Goal: Task Accomplishment & Management: Complete application form

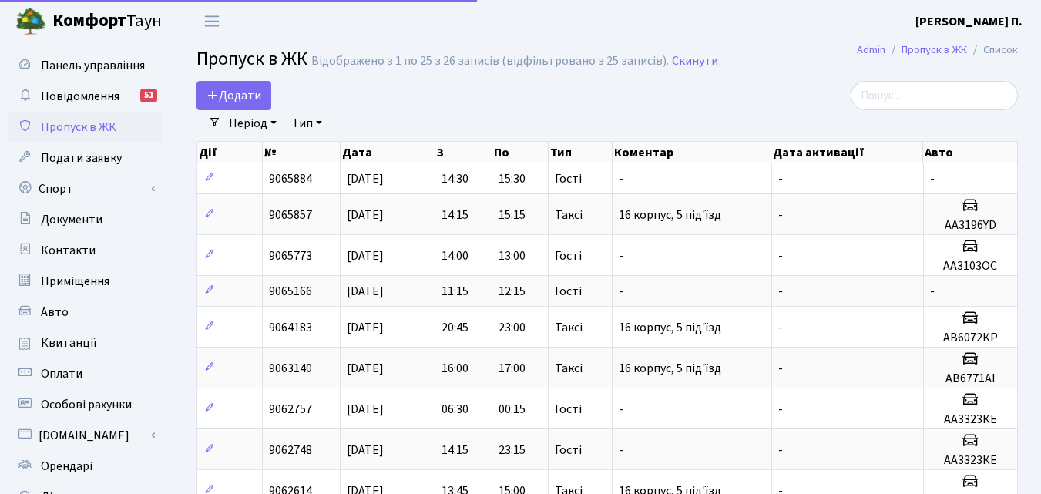
select select "25"
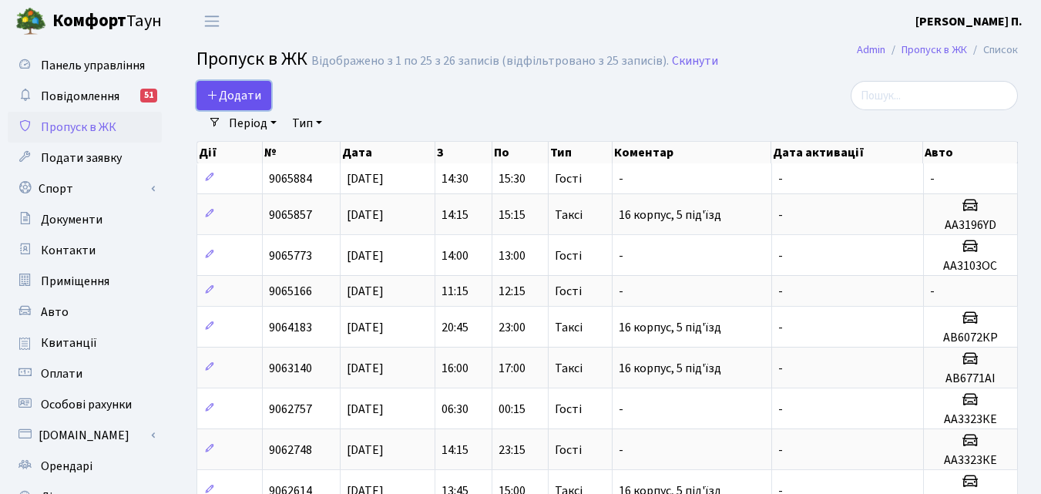
click at [241, 103] on span "Додати" at bounding box center [234, 95] width 55 height 17
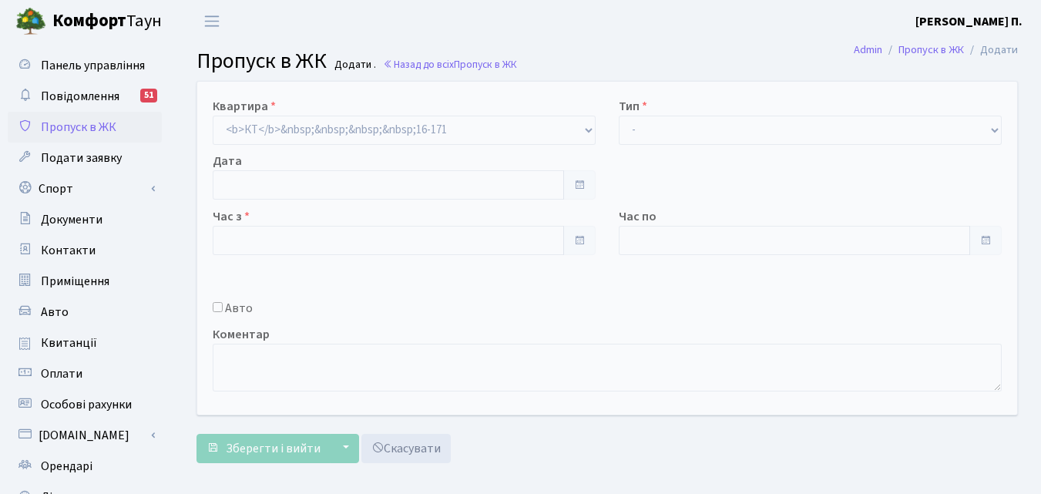
type input "[DATE]"
type input "17:00"
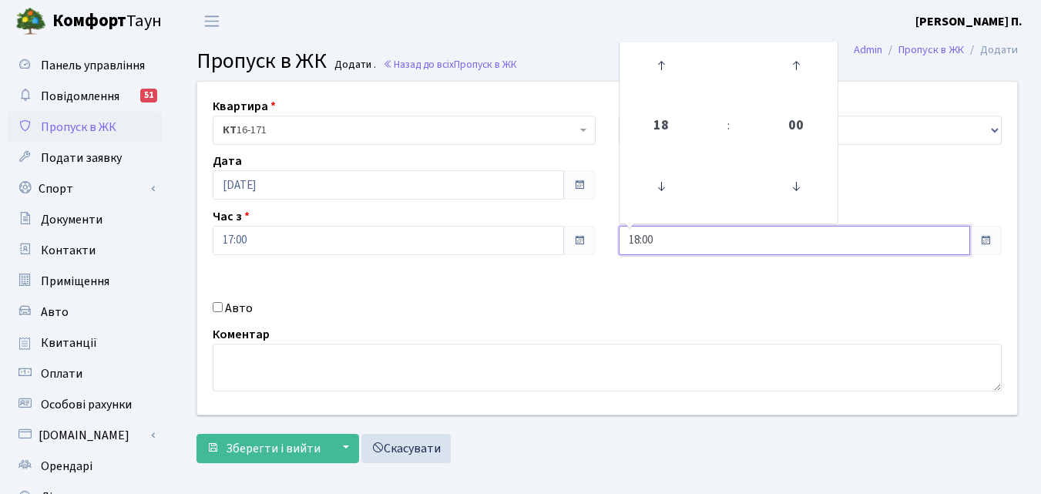
click at [777, 241] on input "18:00" at bounding box center [794, 240] width 351 height 29
click at [661, 55] on icon at bounding box center [661, 66] width 42 height 42
type input "21:00"
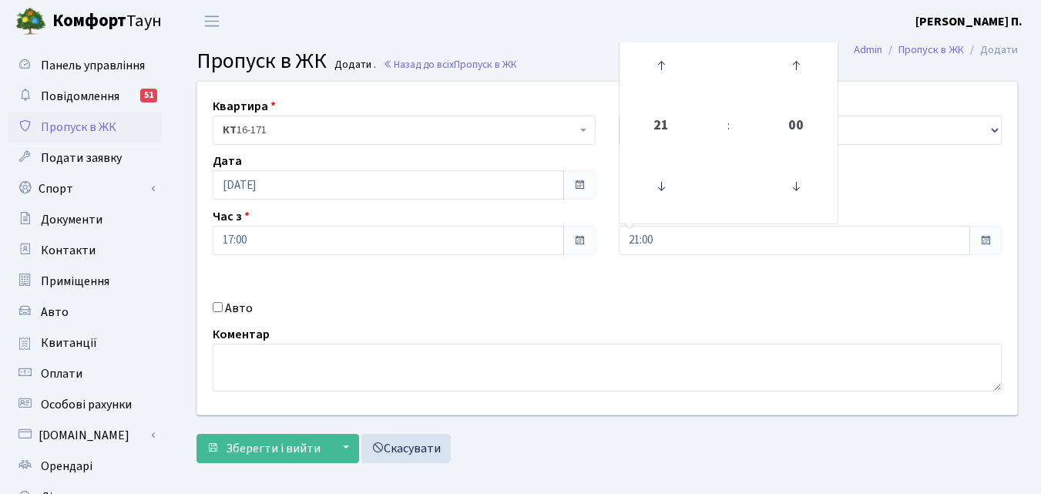
click at [219, 309] on input "Авто" at bounding box center [218, 307] width 10 height 10
checkbox input "true"
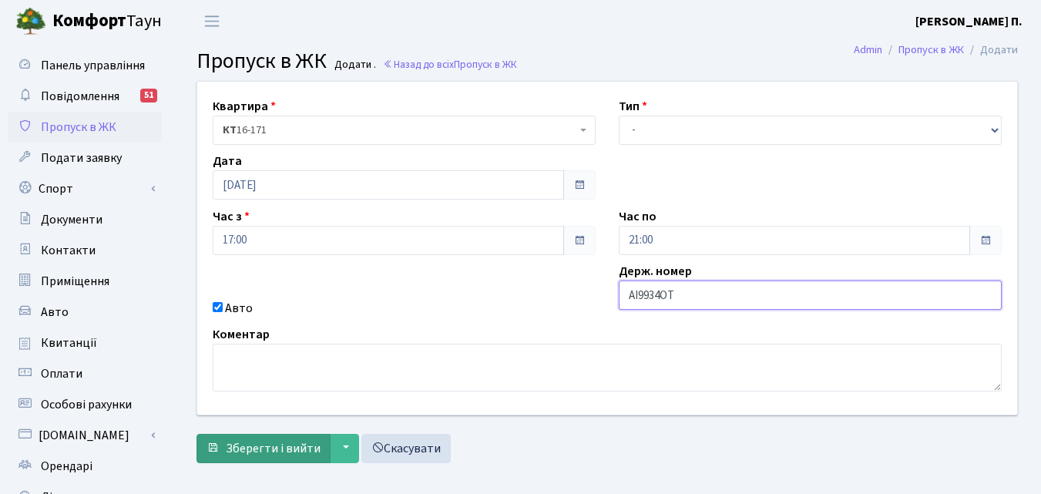
type input "AІ9934ОТ"
click at [263, 442] on span "Зберегти і вийти" at bounding box center [273, 448] width 95 height 17
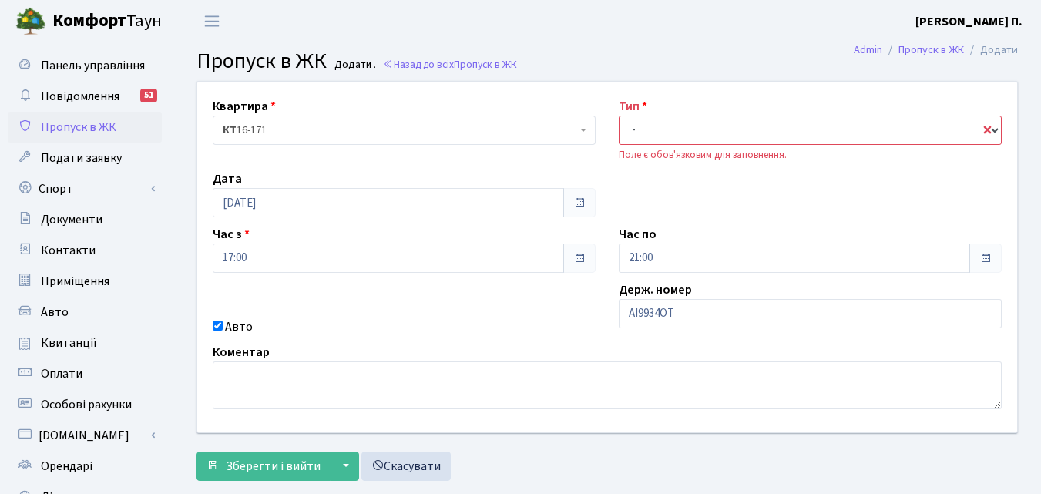
click at [710, 127] on select "- Доставка Таксі Гості Сервіс" at bounding box center [810, 130] width 383 height 29
select select "3"
click at [619, 116] on select "- Доставка Таксі Гості Сервіс" at bounding box center [810, 130] width 383 height 29
click at [241, 459] on span "Зберегти і вийти" at bounding box center [273, 466] width 95 height 17
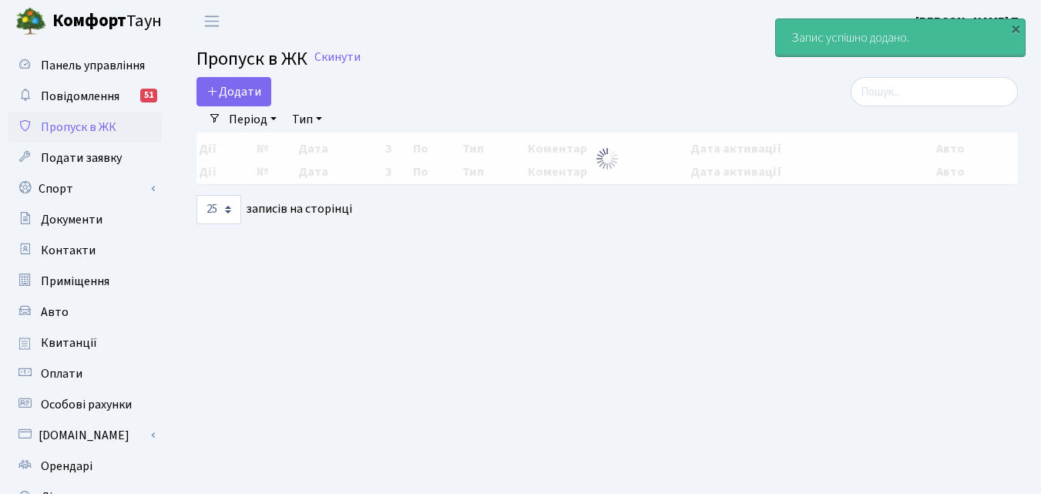
select select "25"
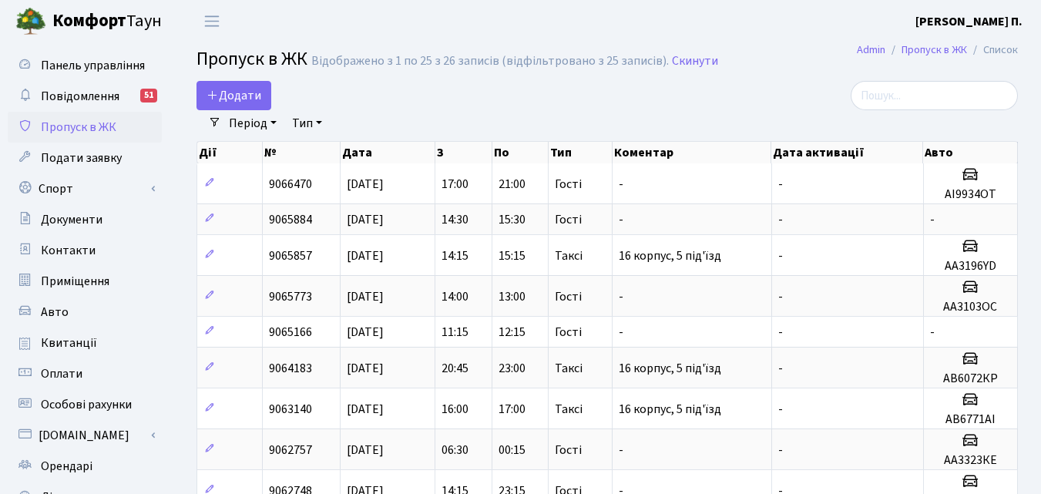
click at [528, 35] on header "Комфорт Таун Кирпатий Ю. П. Мій обліковий запис Вийти" at bounding box center [520, 21] width 1041 height 42
click at [113, 258] on link "Контакти" at bounding box center [85, 250] width 154 height 31
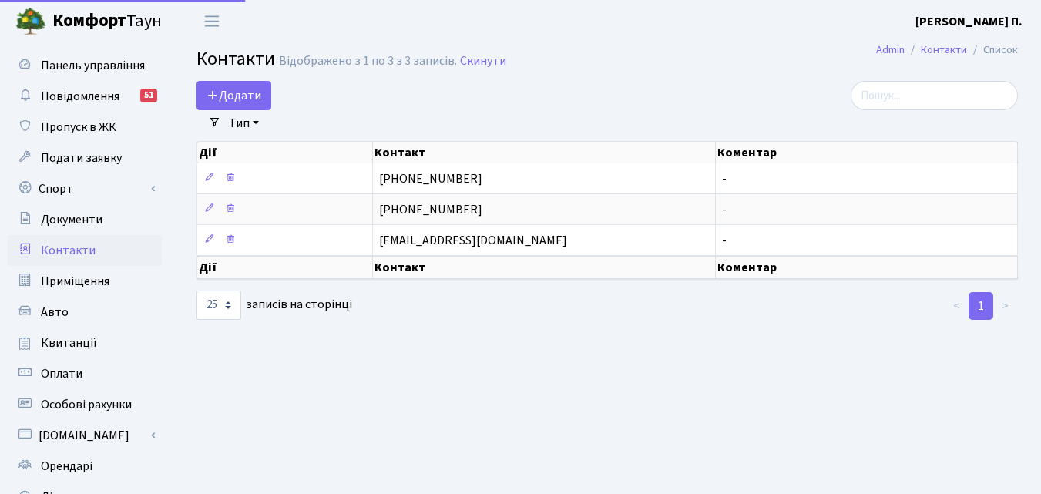
select select "25"
click at [96, 312] on link "Авто" at bounding box center [85, 312] width 154 height 31
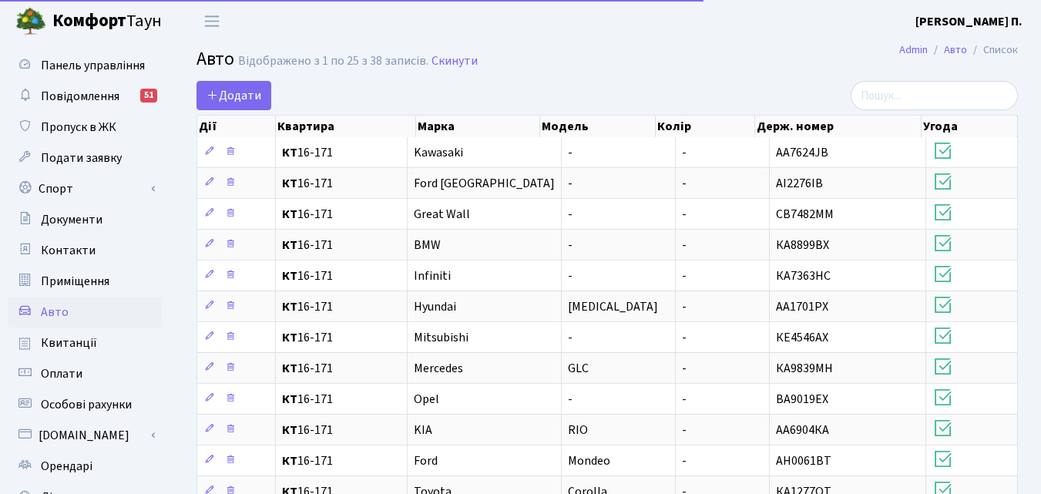
select select "25"
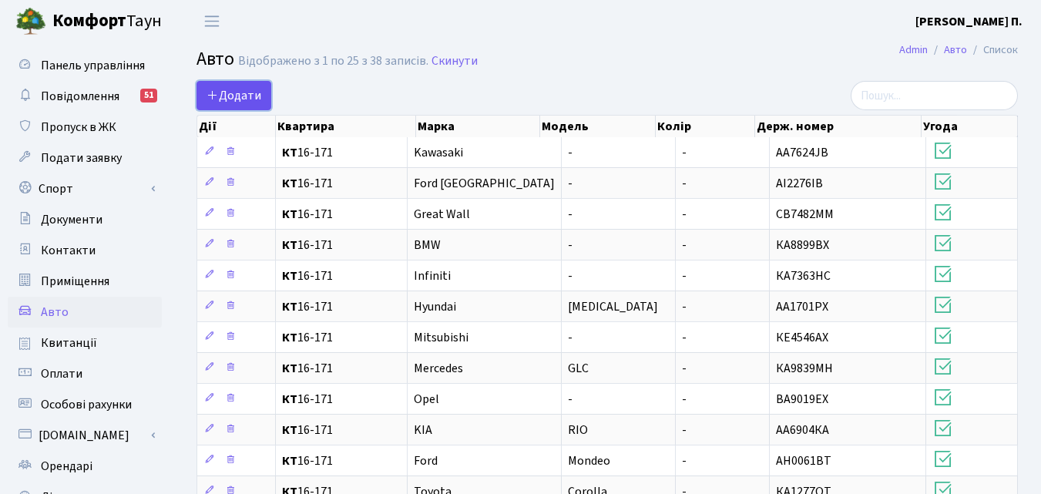
click at [237, 104] on link "Додати" at bounding box center [234, 95] width 75 height 29
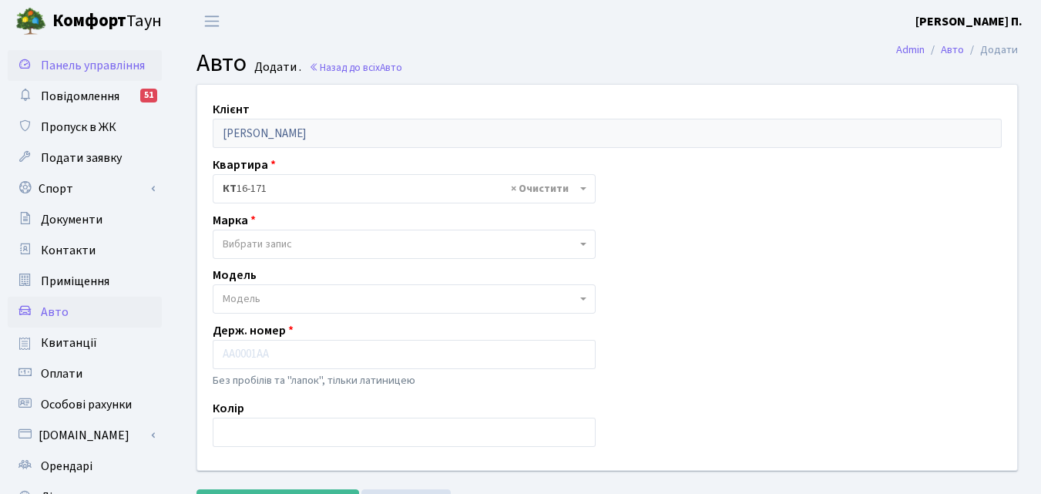
click at [136, 59] on span "Панель управління" at bounding box center [93, 65] width 104 height 17
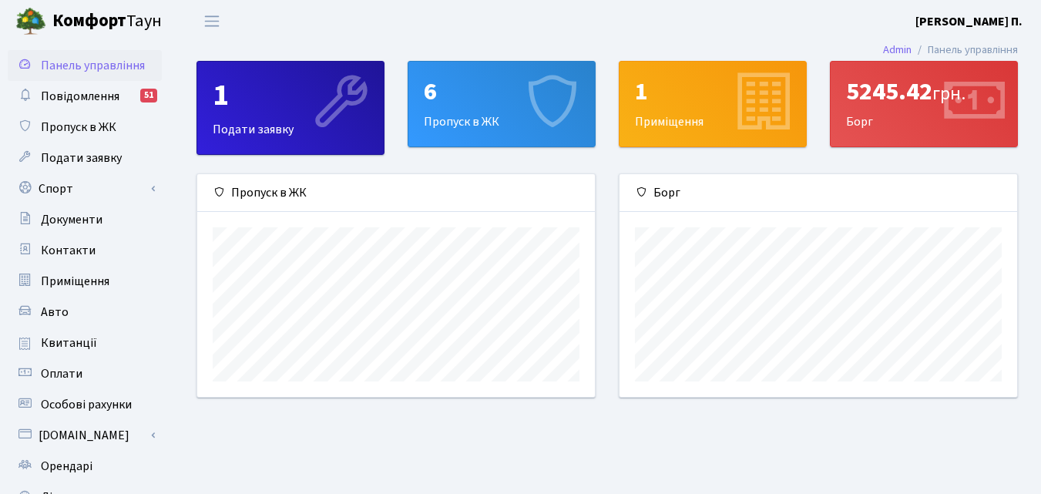
scroll to position [223, 398]
click at [116, 90] on span "Повідомлення" at bounding box center [80, 96] width 79 height 17
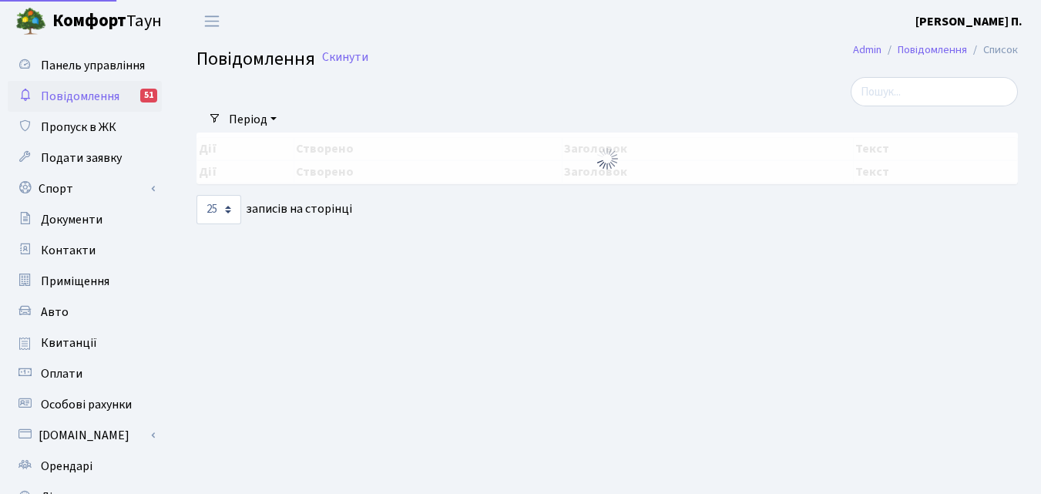
select select "25"
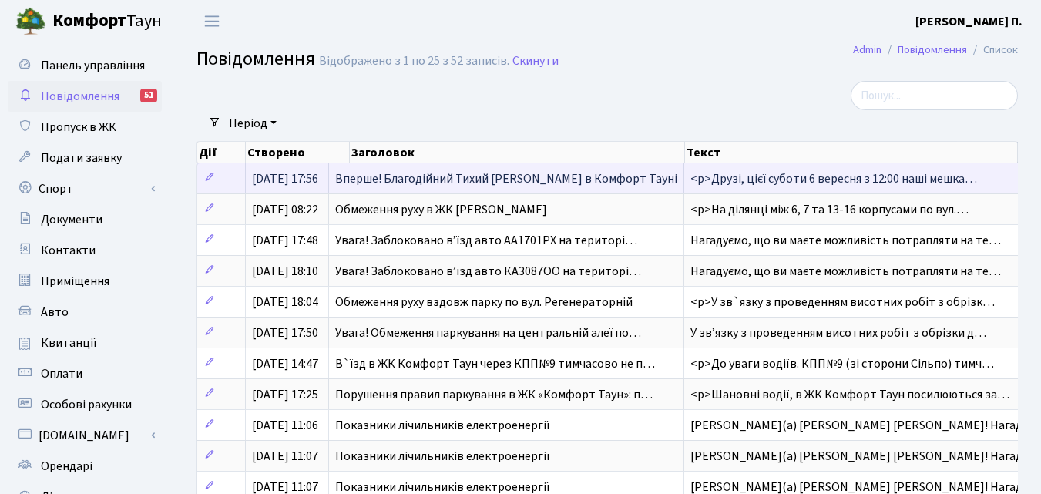
click at [717, 184] on span "<p>Друзі, цієї суботи 6 вересня з 12:00 наші мешка…" at bounding box center [833, 178] width 287 height 17
click at [712, 186] on span "<p>Друзі, цієї суботи 6 вересня з 12:00 наші мешка…" at bounding box center [833, 178] width 287 height 17
click at [604, 193] on td "Вперше! Благодійний Тихий [PERSON_NAME] в Комфорт Тауні" at bounding box center [506, 178] width 355 height 30
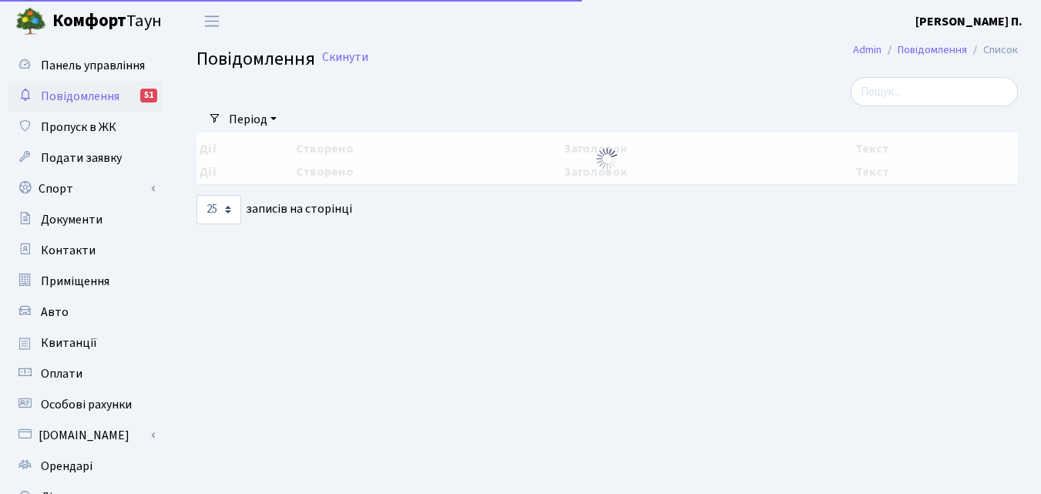
select select "25"
